Goal: Check status: Check status

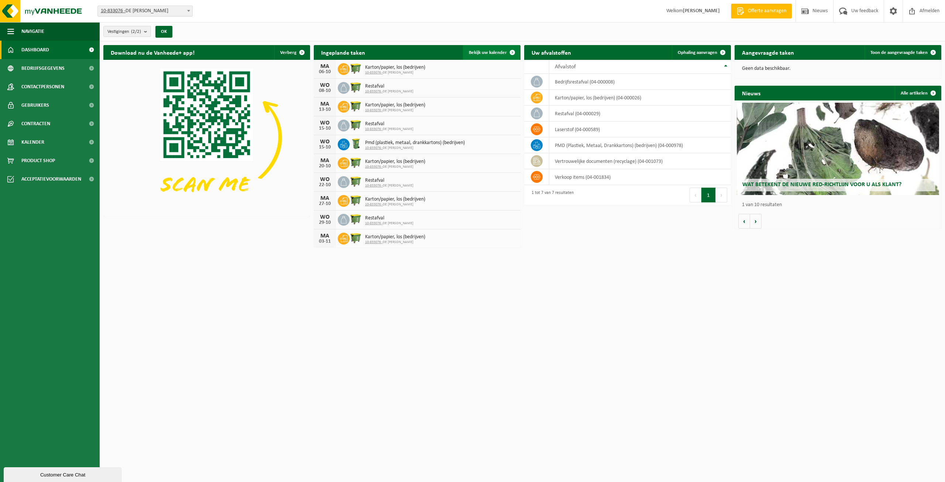
click at [474, 52] on span "Bekijk uw kalender" at bounding box center [488, 52] width 38 height 5
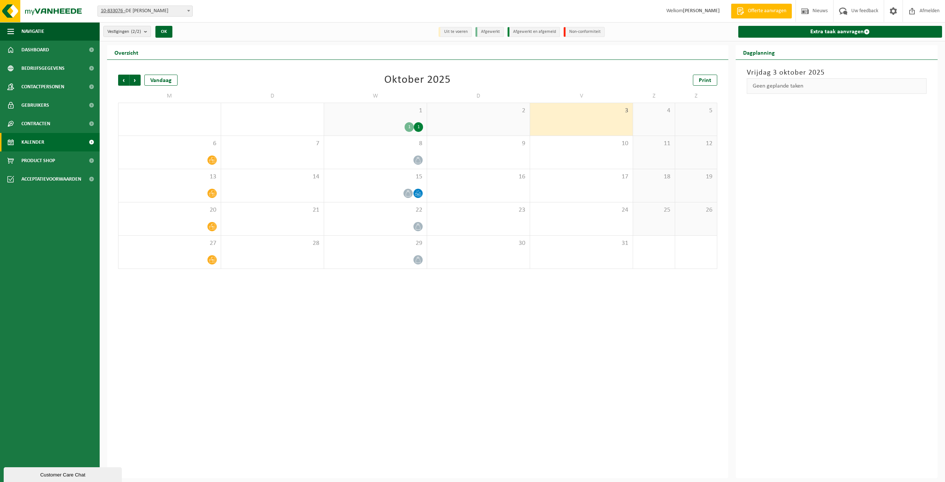
click at [405, 124] on div "1" at bounding box center [408, 127] width 9 height 10
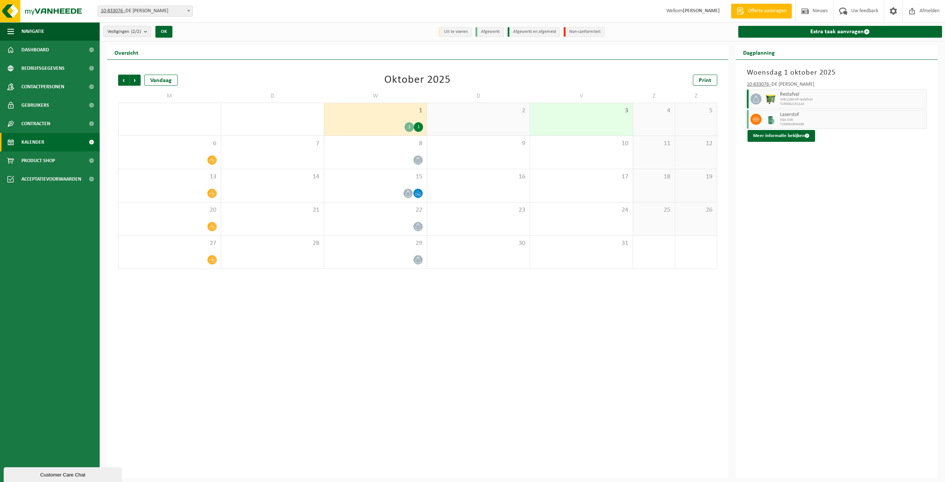
click at [422, 126] on div "1" at bounding box center [418, 127] width 9 height 10
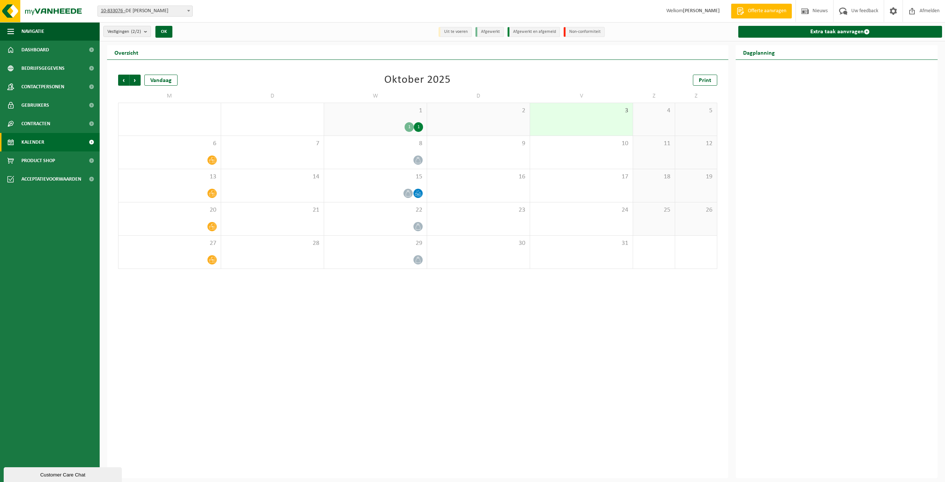
click at [409, 128] on div "1" at bounding box center [408, 127] width 9 height 10
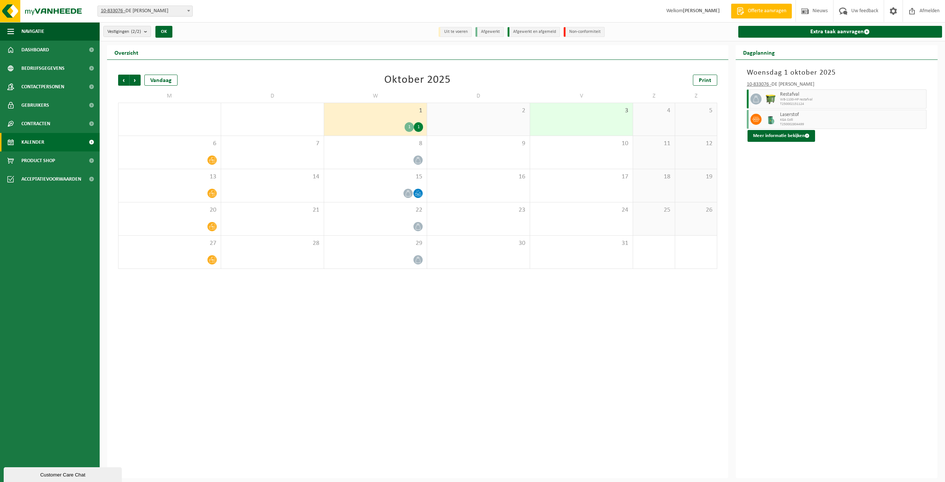
click at [409, 128] on div "1" at bounding box center [408, 127] width 9 height 10
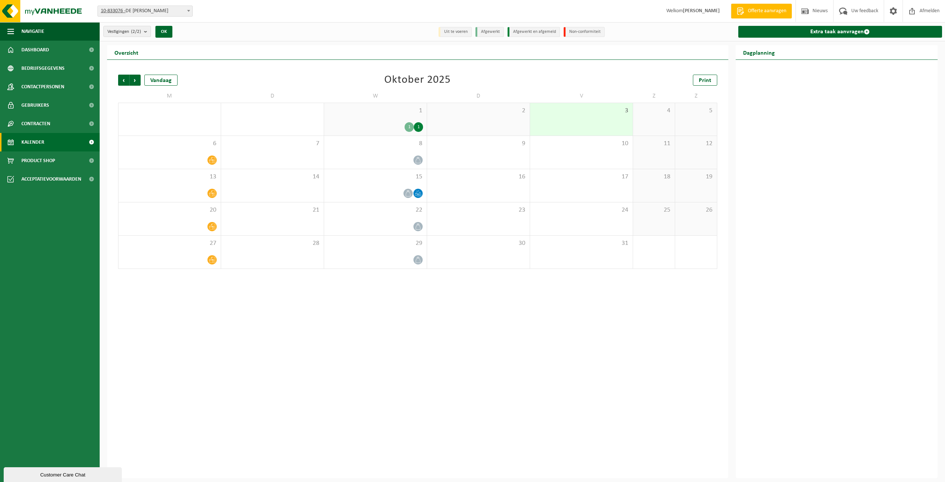
click at [421, 127] on div "1" at bounding box center [418, 127] width 9 height 10
